Goal: Task Accomplishment & Management: Complete application form

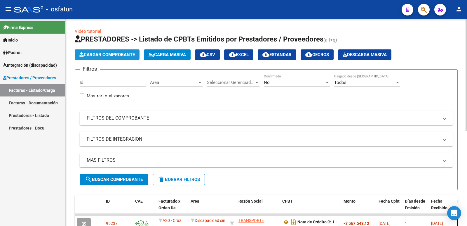
click at [102, 53] on span "Cargar Comprobante" at bounding box center [106, 54] width 55 height 5
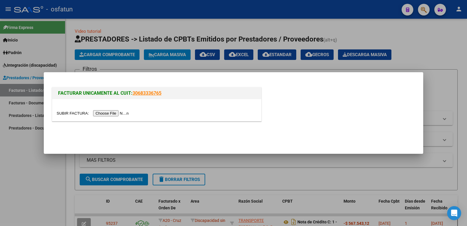
click at [93, 111] on input "file" at bounding box center [94, 113] width 74 height 6
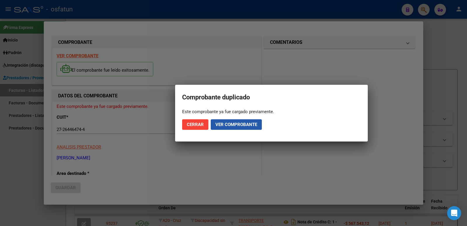
click at [230, 125] on span "Ver comprobante" at bounding box center [237, 124] width 42 height 5
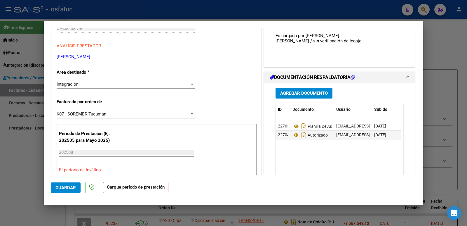
scroll to position [88, 0]
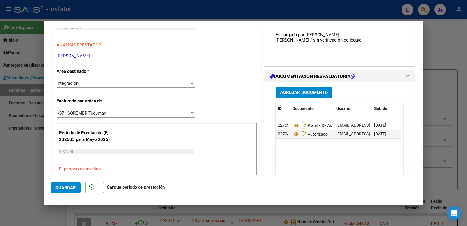
click at [0, 176] on div at bounding box center [233, 113] width 467 height 226
type input "$ 0,00"
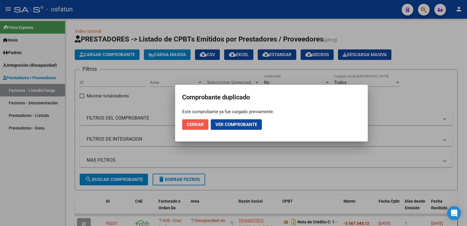
click at [199, 123] on span "Cerrar" at bounding box center [195, 124] width 17 height 5
